Goal: Check status: Check status

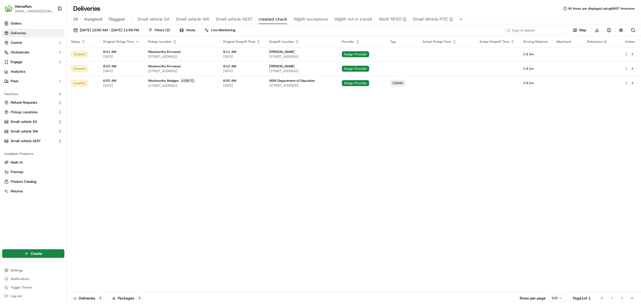
click at [533, 30] on input at bounding box center [536, 29] width 64 height 7
paste input "266709007"
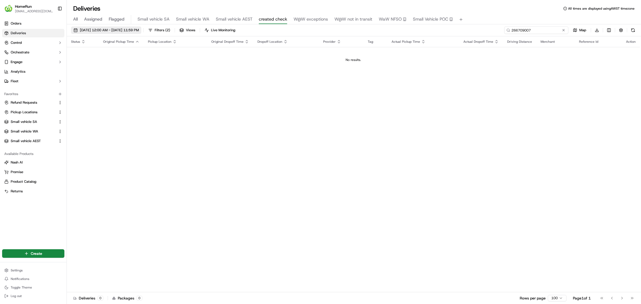
type input "266709007"
click at [120, 29] on span "[DATE] 12:00 AM - [DATE] 11:59 PM" at bounding box center [109, 30] width 59 height 5
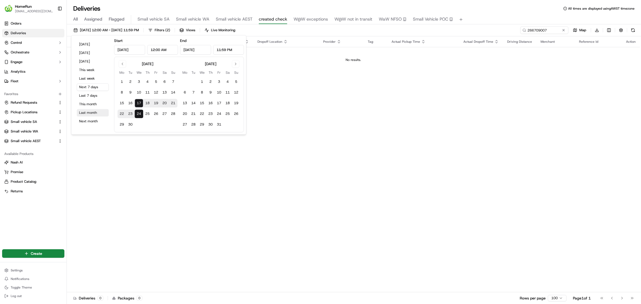
click at [91, 112] on button "Last month" at bounding box center [93, 112] width 32 height 7
type input "[DATE]"
click at [285, 28] on div "[DATE] 12:00 AM - [DATE] 11:59 PM Filters ( 2 ) Views Live Monitoring 266709007…" at bounding box center [354, 31] width 575 height 10
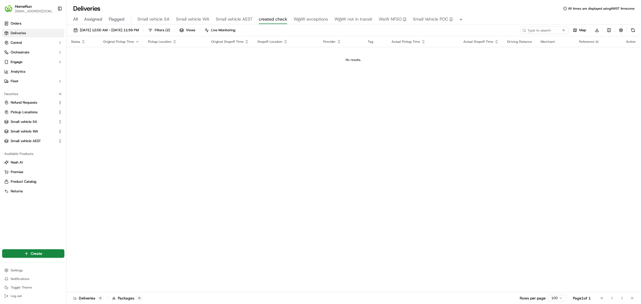
click at [75, 17] on span "All" at bounding box center [75, 19] width 5 height 6
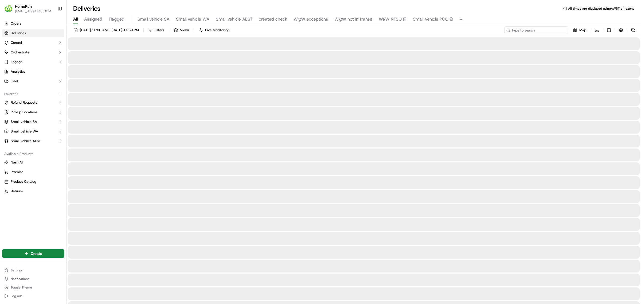
paste input "266709007"
click at [321, 29] on div "[DATE] 12:00 AM - [DATE] 11:59 PM Filters Views Live Monitoring 266709007 Map D…" at bounding box center [354, 31] width 575 height 10
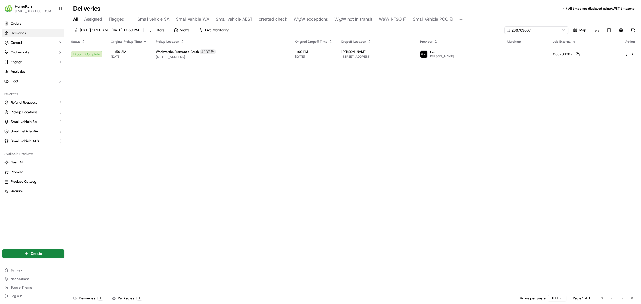
drag, startPoint x: 552, startPoint y: 30, endPoint x: 486, endPoint y: 30, distance: 66.5
click at [486, 30] on div "[DATE] 12:00 AM - [DATE] 11:59 PM Filters Views Live Monitoring 266709007 Map D…" at bounding box center [354, 31] width 575 height 10
paste input "5929094"
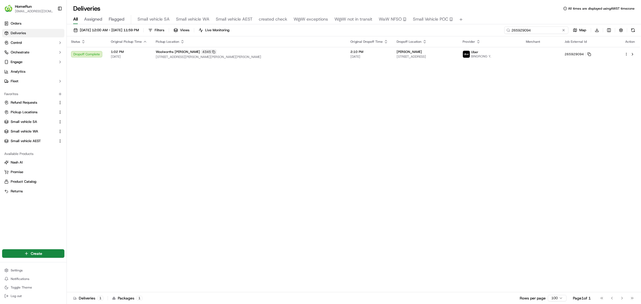
drag, startPoint x: 535, startPoint y: 29, endPoint x: 516, endPoint y: 30, distance: 19.0
click at [489, 29] on div "[DATE] 12:00 AM - [DATE] 11:59 PM Filters Views Live Monitoring 265929094 Map D…" at bounding box center [354, 31] width 575 height 10
paste input "9373732"
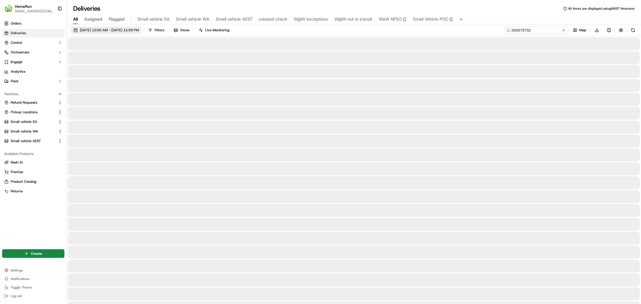
type input "269373732"
click at [130, 29] on span "[DATE] 12:00 AM - [DATE] 11:59 PM" at bounding box center [109, 30] width 59 height 5
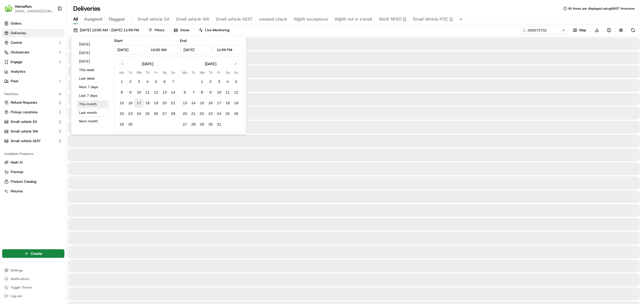
click at [92, 102] on button "This month" at bounding box center [93, 103] width 32 height 7
type input "[DATE]"
click at [316, 29] on div "[DATE] 12:00 AM - [DATE] 11:59 PM Filters Views Live Monitoring 269373732 Map D…" at bounding box center [354, 31] width 575 height 10
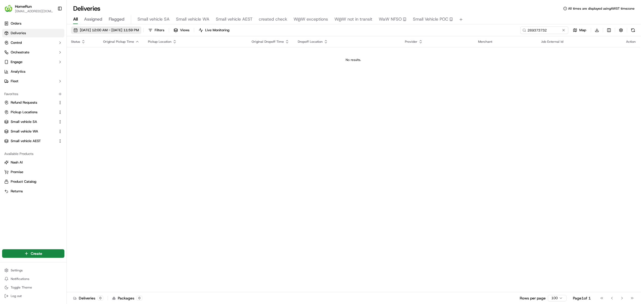
click at [128, 31] on span "[DATE] 12:00 AM - [DATE] 11:59 PM" at bounding box center [109, 30] width 59 height 5
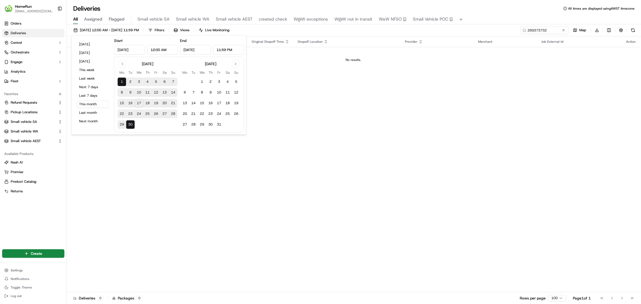
click at [174, 91] on button "14" at bounding box center [173, 92] width 9 height 9
type input "[DATE]"
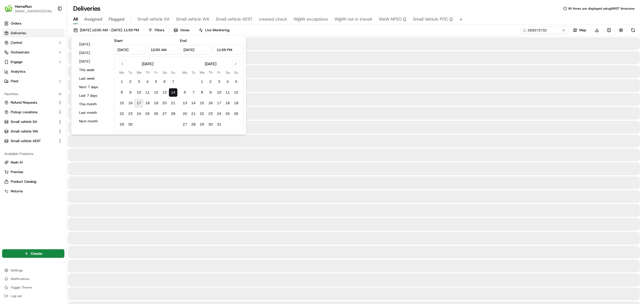
click at [174, 91] on button "14" at bounding box center [173, 92] width 9 height 9
click at [348, 29] on div "[DATE] 12:00 AM - [DATE] 11:59 PM Filters Views Live Monitoring 269373732 Map D…" at bounding box center [354, 31] width 575 height 10
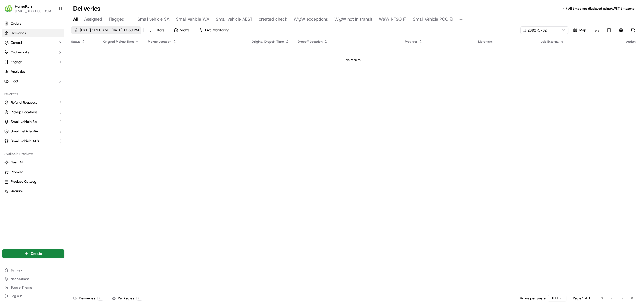
click at [125, 29] on span "[DATE] 12:00 AM - [DATE] 11:59 PM" at bounding box center [109, 30] width 59 height 5
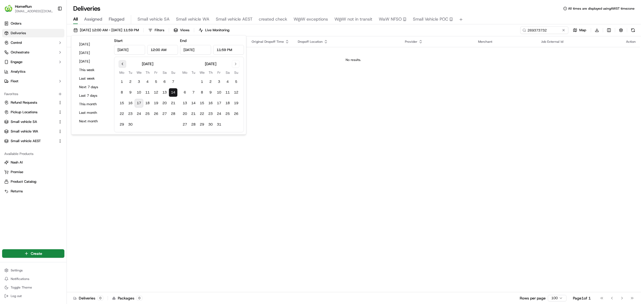
click at [120, 62] on button "Go to previous month" at bounding box center [122, 63] width 7 height 7
click at [121, 62] on button "Go to previous month" at bounding box center [122, 63] width 7 height 7
click at [165, 82] on button "5" at bounding box center [164, 81] width 9 height 9
type input "[DATE]"
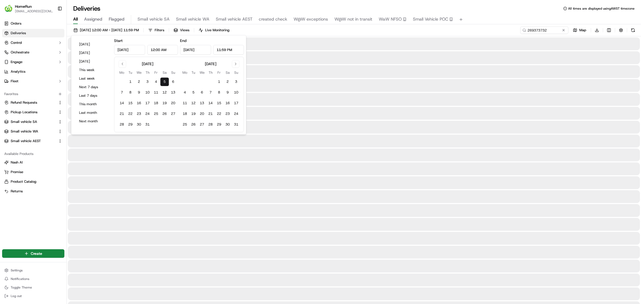
click at [165, 82] on button "5" at bounding box center [164, 81] width 9 height 9
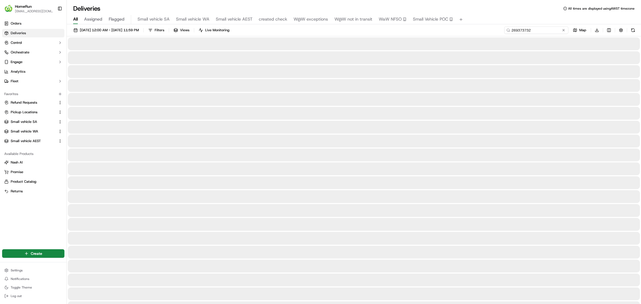
drag, startPoint x: 552, startPoint y: 30, endPoint x: 494, endPoint y: 28, distance: 58.0
click at [488, 30] on div "[DATE] 12:00 AM - [DATE] 11:59 PM Filters Views Live Monitoring 269373732 Map D…" at bounding box center [354, 31] width 575 height 10
paste input "50540435"
type input "250540435"
